Goal: Task Accomplishment & Management: Use online tool/utility

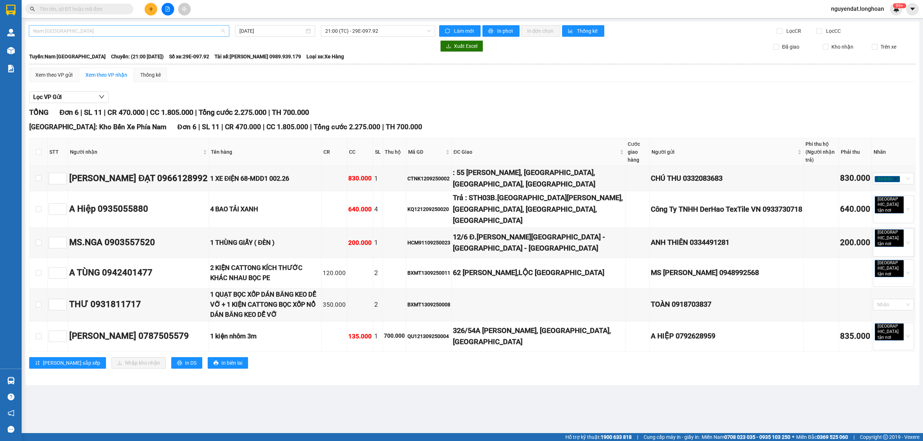
click at [177, 34] on span "Nam [GEOGRAPHIC_DATA]" at bounding box center [129, 31] width 192 height 11
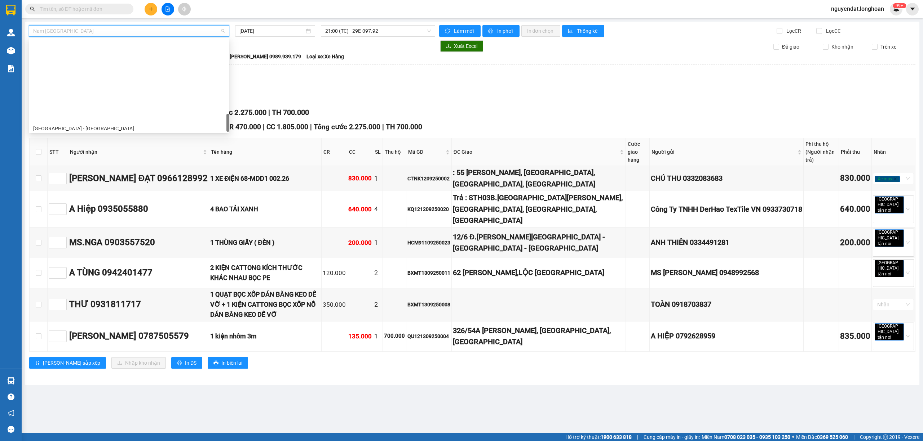
scroll to position [496, 0]
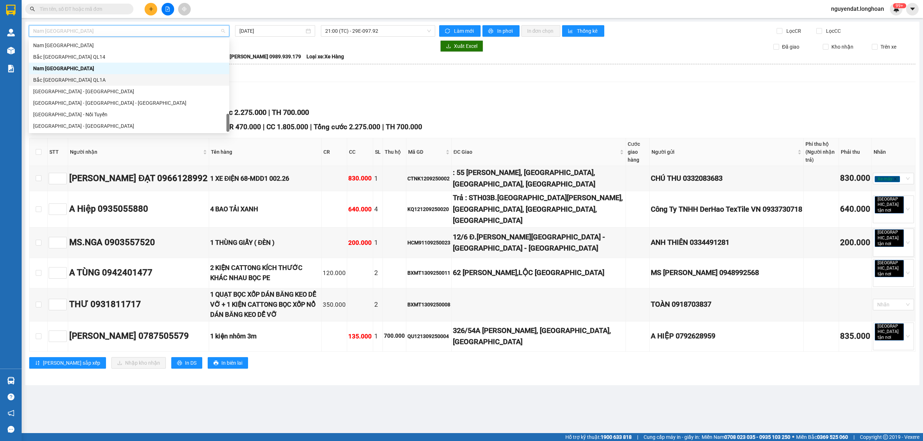
click at [74, 79] on div "Bắc [GEOGRAPHIC_DATA] QL1A" at bounding box center [129, 80] width 192 height 8
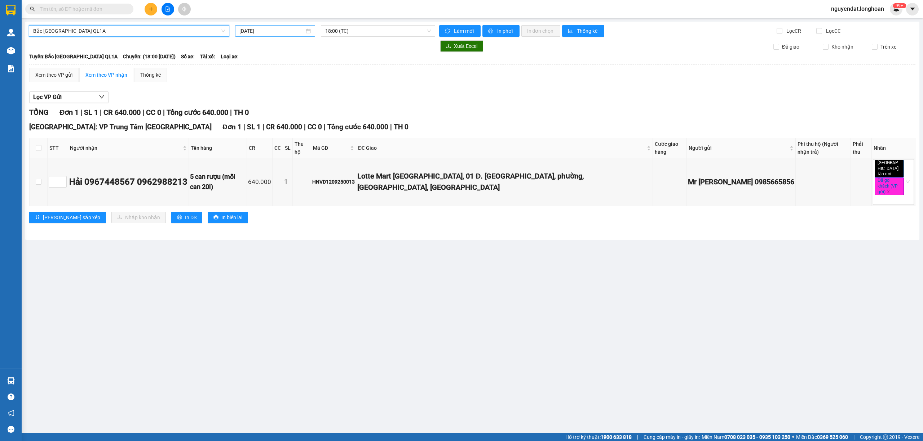
click at [295, 31] on input "[DATE]" at bounding box center [271, 31] width 65 height 8
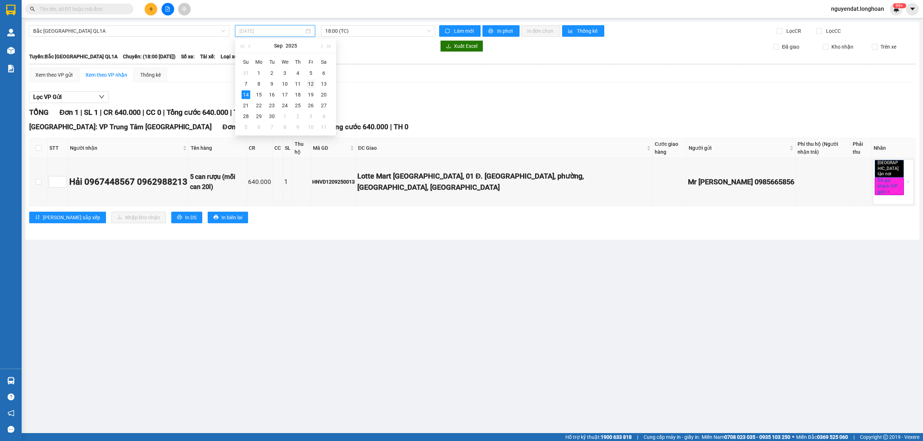
click at [314, 80] on div "12" at bounding box center [310, 84] width 9 height 9
type input "[DATE]"
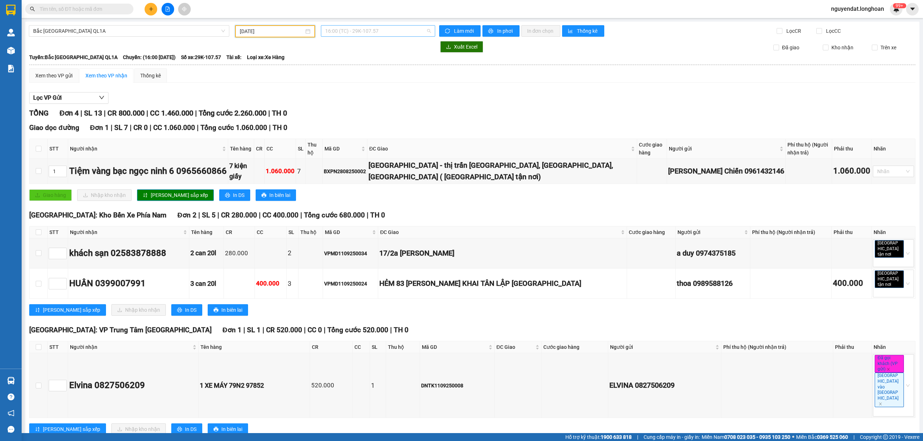
click at [391, 32] on span "16:00 (TC) - 29K-107.57" at bounding box center [378, 31] width 106 height 11
